Goal: Information Seeking & Learning: Learn about a topic

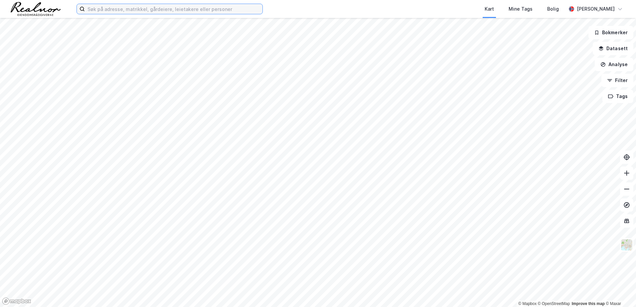
click at [120, 11] on input at bounding box center [174, 9] width 178 height 10
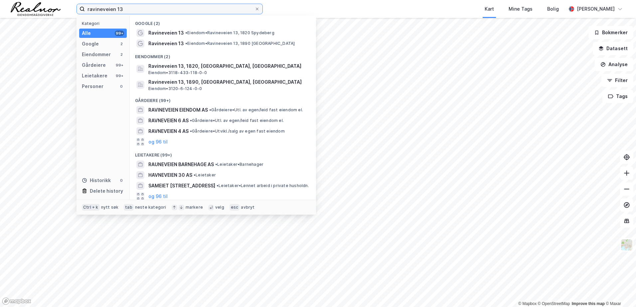
click at [136, 6] on input "ravineveien 13" at bounding box center [170, 9] width 170 height 10
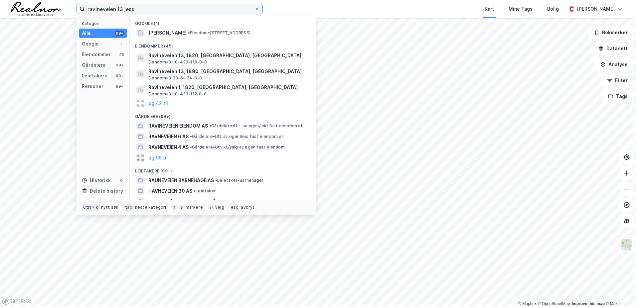
click at [108, 10] on input "ravineveien 13 jess" at bounding box center [170, 9] width 170 height 10
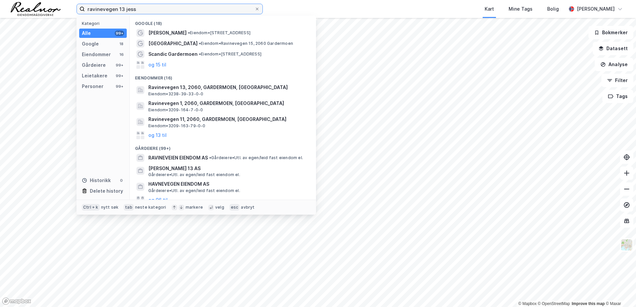
click at [137, 10] on input "ravinevegen 13 jess" at bounding box center [170, 9] width 170 height 10
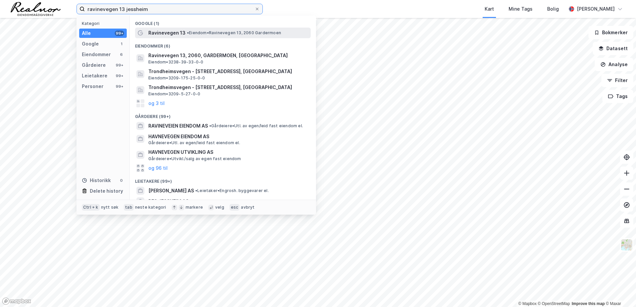
type input "ravinevegen 13 jessheim"
click at [201, 32] on span "• Eiendom • [STREET_ADDRESS]" at bounding box center [234, 32] width 94 height 5
